Goal: Task Accomplishment & Management: Manage account settings

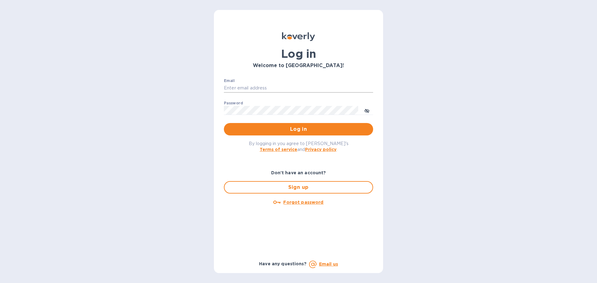
click at [273, 85] on input "Email" at bounding box center [298, 88] width 149 height 9
type input "sean.betts@veritasglobaltrans.com"
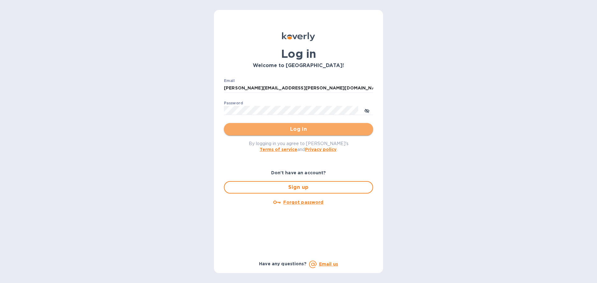
click at [300, 134] on button "Log in" at bounding box center [298, 129] width 149 height 12
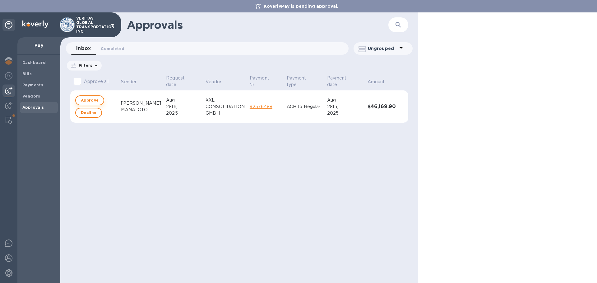
click at [84, 100] on span "Approve" at bounding box center [90, 100] width 18 height 7
checkbox input "true"
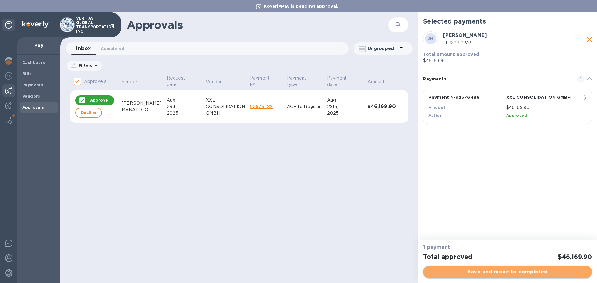
click at [510, 273] on span "Save and move to completed" at bounding box center [507, 271] width 159 height 7
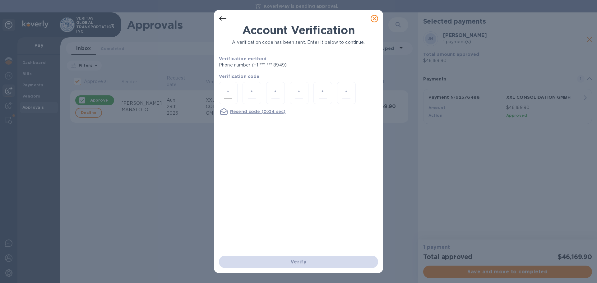
click at [233, 92] on div at bounding box center [228, 93] width 19 height 22
type input "1"
type input "9"
type input "1"
type input "0"
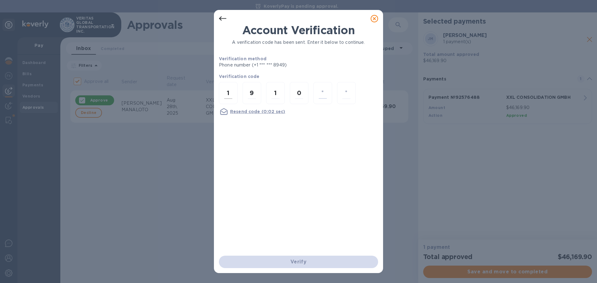
type input "4"
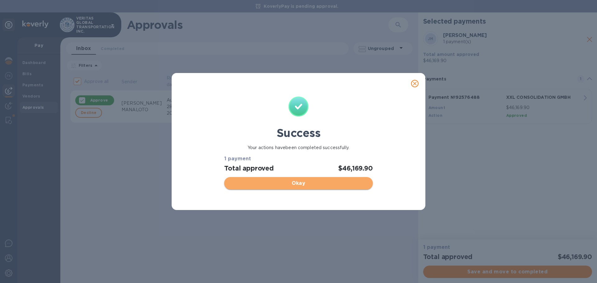
click at [301, 184] on span "Okay" at bounding box center [298, 183] width 138 height 7
checkbox input "false"
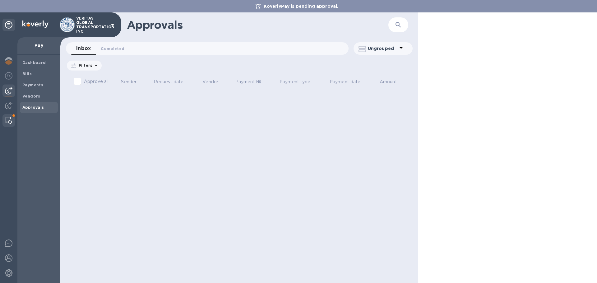
click at [8, 119] on img at bounding box center [9, 120] width 6 height 7
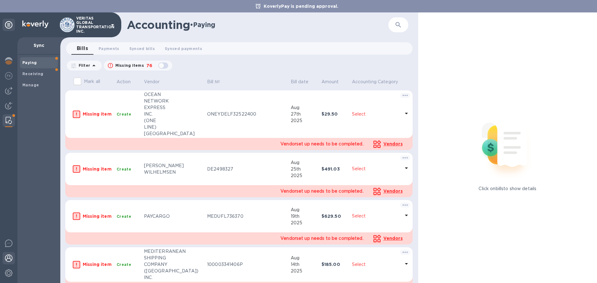
click at [6, 258] on img at bounding box center [8, 258] width 7 height 7
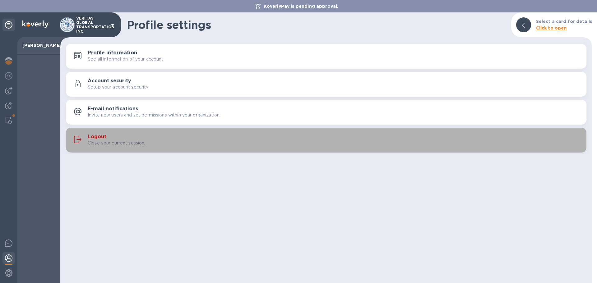
click at [96, 137] on h3 "Logout" at bounding box center [97, 137] width 19 height 6
